Goal: Information Seeking & Learning: Learn about a topic

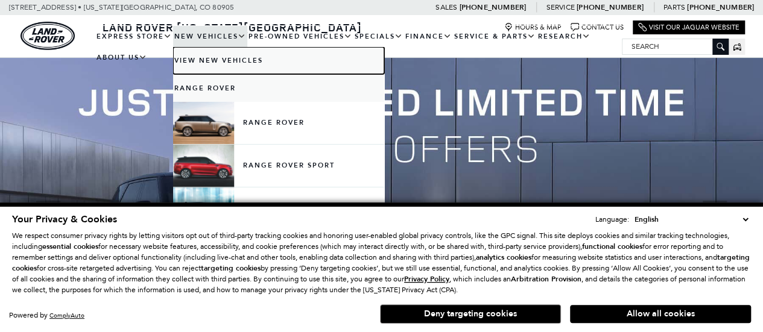
click at [217, 54] on link "View New Vehicles" at bounding box center [278, 60] width 211 height 27
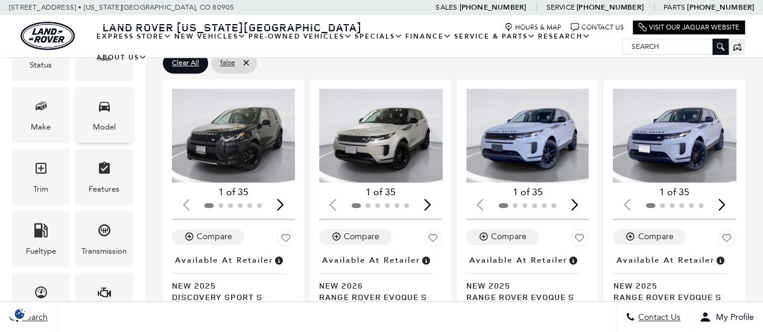
click at [111, 110] on icon "Model" at bounding box center [104, 106] width 14 height 14
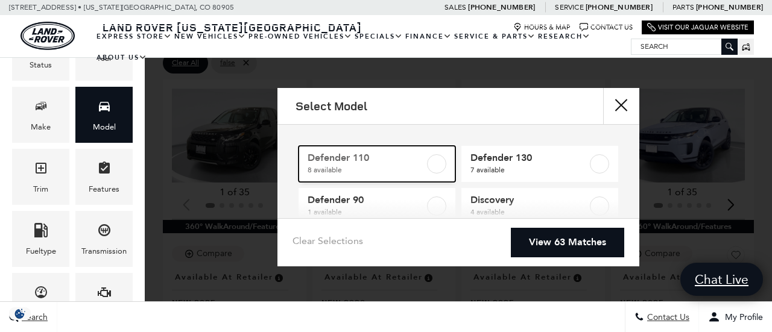
click at [428, 166] on label at bounding box center [436, 163] width 19 height 19
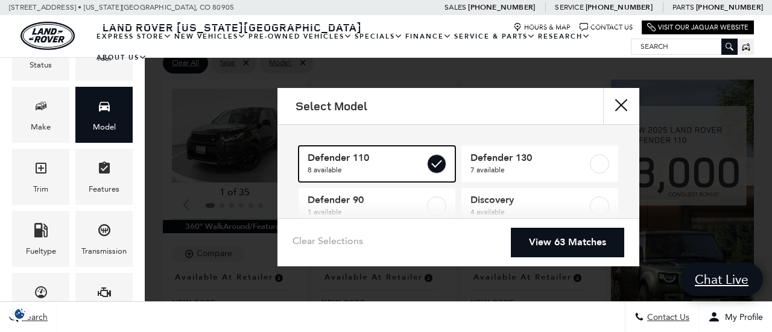
type input "$69,909"
type input "$125,234"
checkbox input "true"
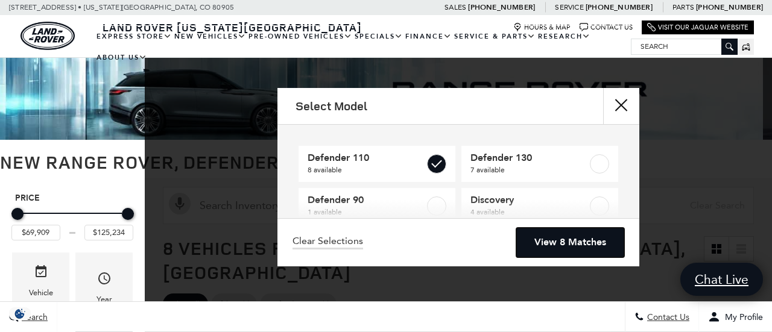
click at [551, 247] on link "View 8 Matches" at bounding box center [570, 243] width 108 height 30
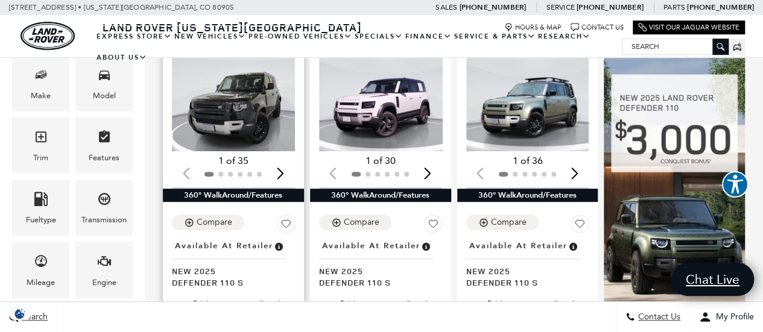
scroll to position [181, 0]
